Goal: Check status: Check status

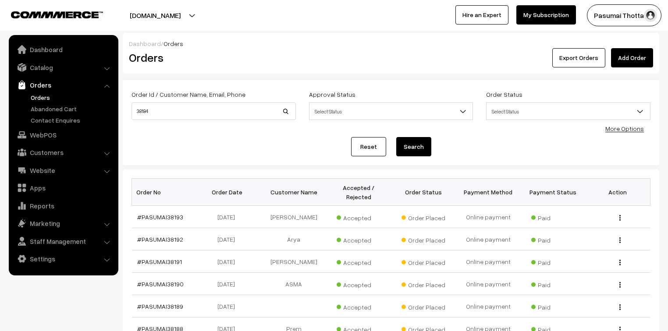
type input "38184"
click at [396, 137] on button "Search" at bounding box center [413, 146] width 35 height 19
drag, startPoint x: 0, startPoint y: 0, endPoint x: 171, endPoint y: 207, distance: 269.0
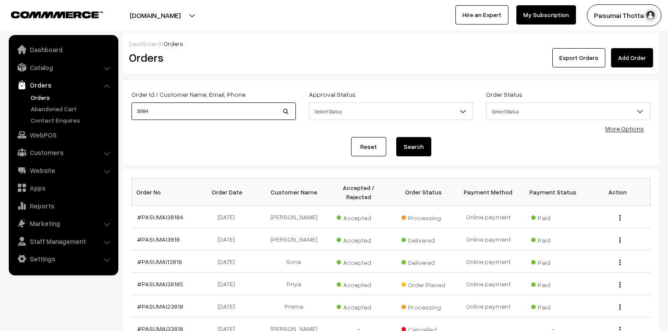
click at [163, 110] on input "38184" at bounding box center [213, 112] width 164 height 18
type input "38012"
click at [396, 137] on button "Search" at bounding box center [413, 146] width 35 height 19
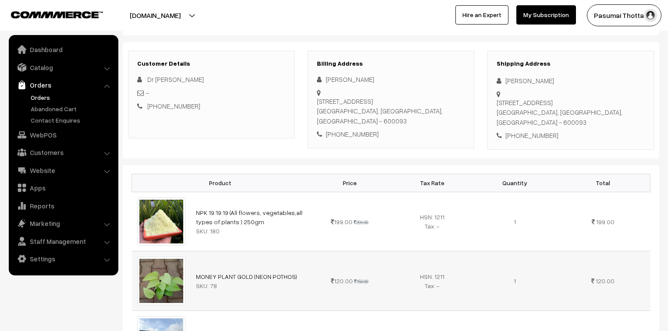
scroll to position [70, 0]
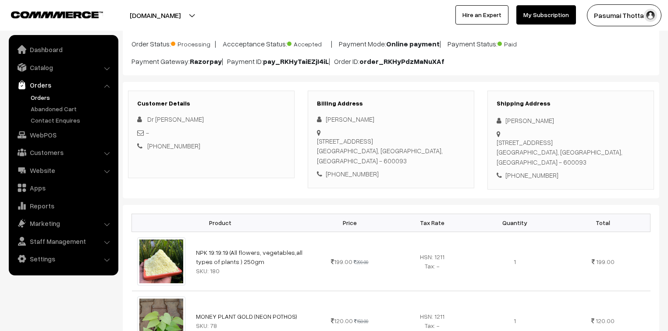
drag, startPoint x: 420, startPoint y: 200, endPoint x: 414, endPoint y: 182, distance: 19.1
click at [413, 183] on div "Billing Address [PERSON_NAME] [STREET_ADDRESS] [PHONE_NUMBER]" at bounding box center [391, 140] width 167 height 98
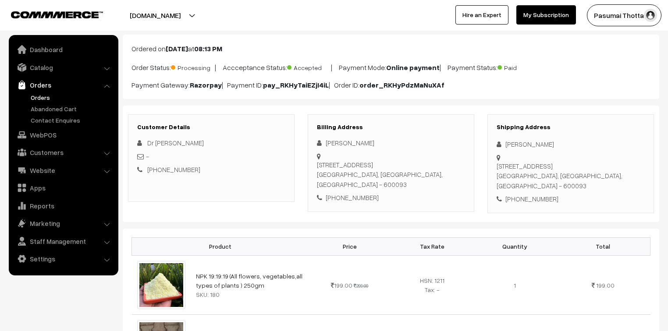
scroll to position [35, 0]
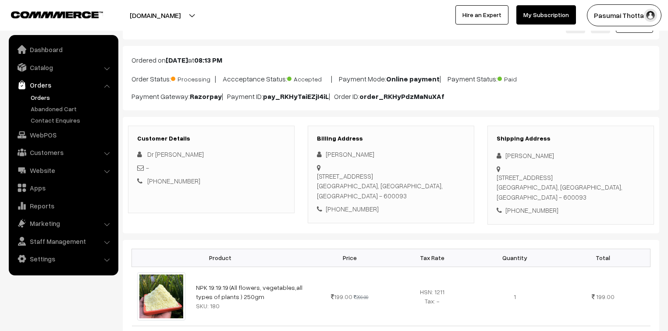
click at [395, 169] on div "[PERSON_NAME] [STREET_ADDRESS] [PHONE_NUMBER]" at bounding box center [391, 181] width 148 height 65
